Goal: Share content

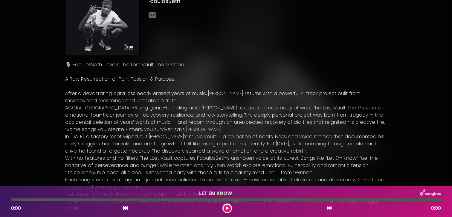
scroll to position [42, 0]
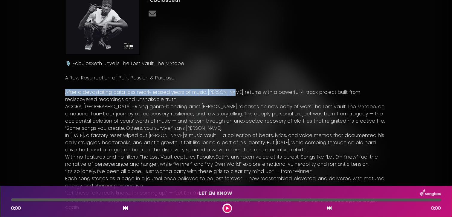
drag, startPoint x: 65, startPoint y: 93, endPoint x: 231, endPoint y: 92, distance: 166.0
click at [231, 92] on div "🎙️ FabulosSeth Unveils The Lost Vault: The Mixtape A Raw Resurrection of Pain, …" at bounding box center [226, 136] width 329 height 163
drag, startPoint x: 231, startPoint y: 92, endPoint x: 64, endPoint y: 90, distance: 167.5
click at [64, 90] on div "🎙️ FabulosSeth Unveils The Lost Vault: The Mixtape A Raw Resurrection of Pain, …" at bounding box center [226, 136] width 329 height 163
copy p "After a devastating data loss nearly erased years of music, FabulosSeth"
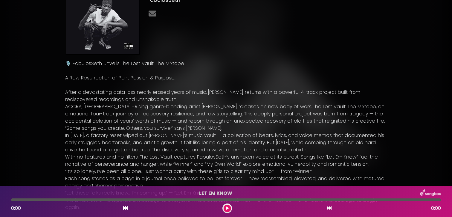
click at [147, 101] on p "After a devastating data loss nearly erased years of music, [PERSON_NAME] retur…" at bounding box center [226, 96] width 322 height 14
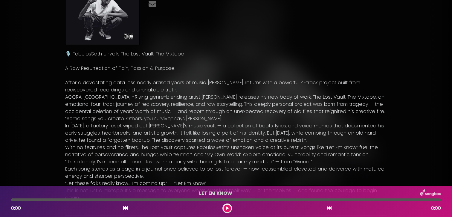
scroll to position [58, 0]
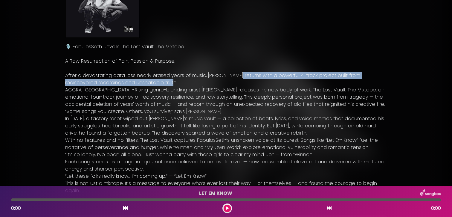
drag, startPoint x: 235, startPoint y: 75, endPoint x: 226, endPoint y: 83, distance: 12.1
click at [226, 83] on p "After a devastating data loss nearly erased years of music, [PERSON_NAME] retur…" at bounding box center [226, 79] width 322 height 14
copy p "eturns with a powerful 4-track project built from rediscovered recordings and u…"
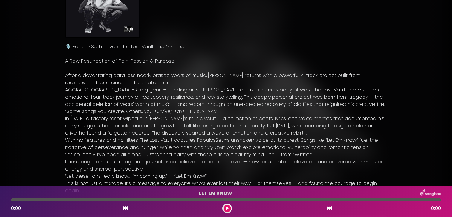
click at [233, 110] on p "“Some songs you create. Others, you survive,” says [PERSON_NAME]." at bounding box center [226, 111] width 322 height 7
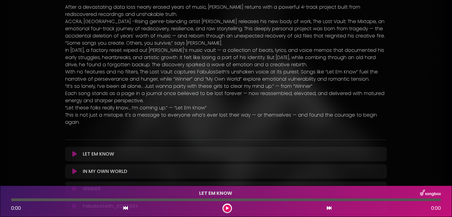
scroll to position [125, 0]
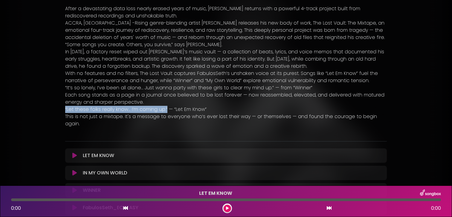
drag, startPoint x: 64, startPoint y: 108, endPoint x: 166, endPoint y: 110, distance: 102.0
click at [166, 110] on div "🎙️ FabulosSeth Unveils The Lost Vault: The Mixtape A Raw Resurrection of Pain, …" at bounding box center [226, 53] width 329 height 163
copy p "“Let these folks really know… I’m coming up.”"
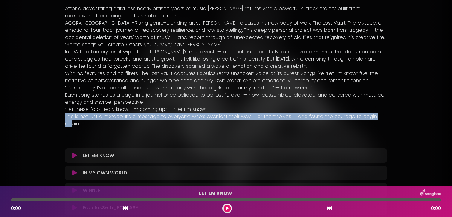
drag, startPoint x: 65, startPoint y: 116, endPoint x: 376, endPoint y: 118, distance: 311.1
click at [376, 118] on p "This is not just a mixtape. It's a message to everyone who’s ever lost their wa…" at bounding box center [226, 120] width 322 height 14
copy p "This is not just a mixtape. It's a message to everyone who’s ever lost their wa…"
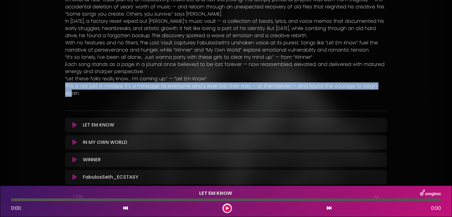
scroll to position [97, 0]
